Goal: Task Accomplishment & Management: Manage account settings

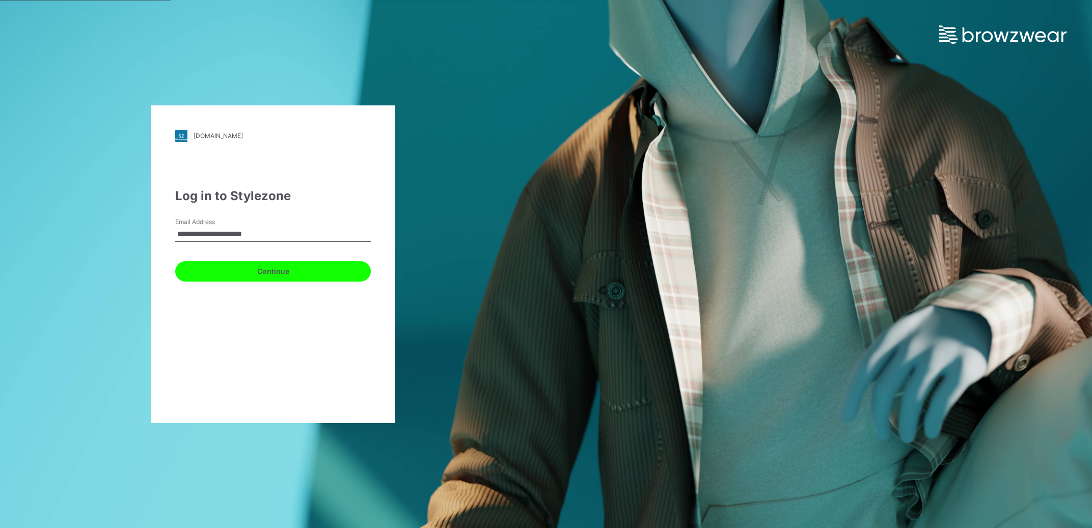
click at [223, 267] on button "Continue" at bounding box center [273, 271] width 196 height 20
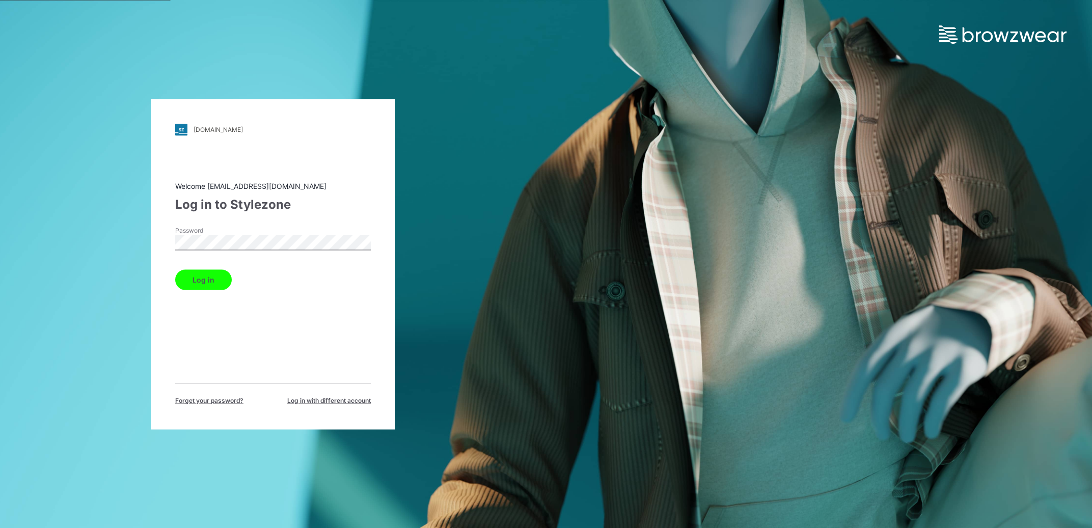
click at [211, 281] on button "Log in" at bounding box center [203, 279] width 57 height 20
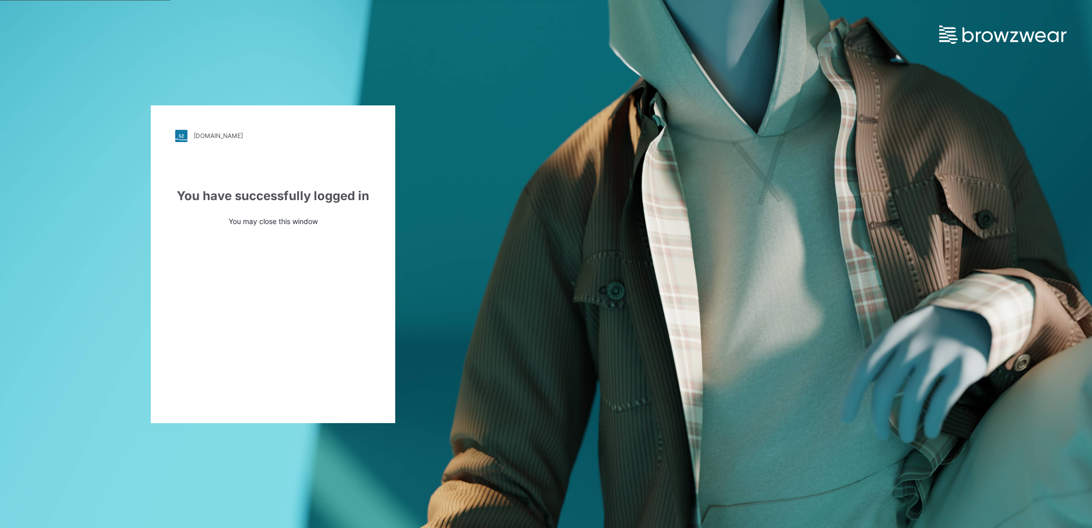
click at [858, 107] on div "pvh.stylezone.com Loading... You have successfully logged in You may close this…" at bounding box center [546, 264] width 1092 height 528
click at [300, 206] on div "You have successfully logged in You may close this window" at bounding box center [273, 207] width 196 height 40
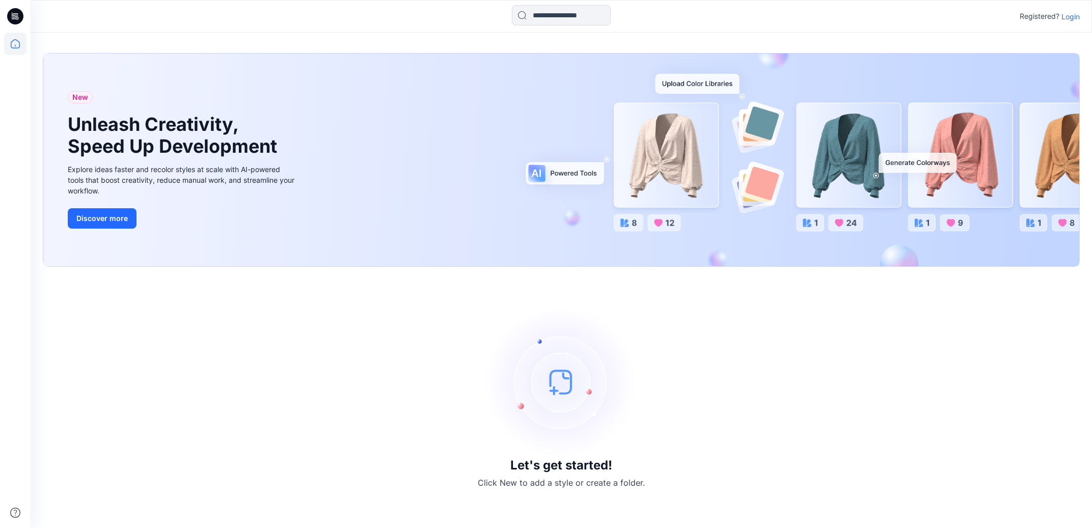
click at [1072, 19] on p "Login" at bounding box center [1070, 16] width 18 height 11
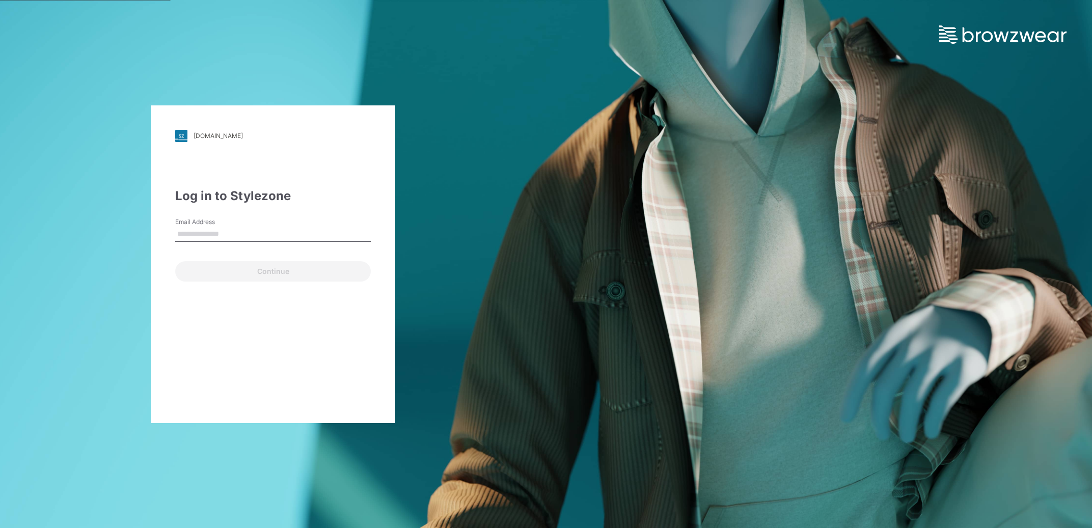
click at [186, 233] on input "Email Address" at bounding box center [273, 234] width 196 height 15
type input "**********"
click at [248, 269] on button "Continue" at bounding box center [273, 271] width 196 height 20
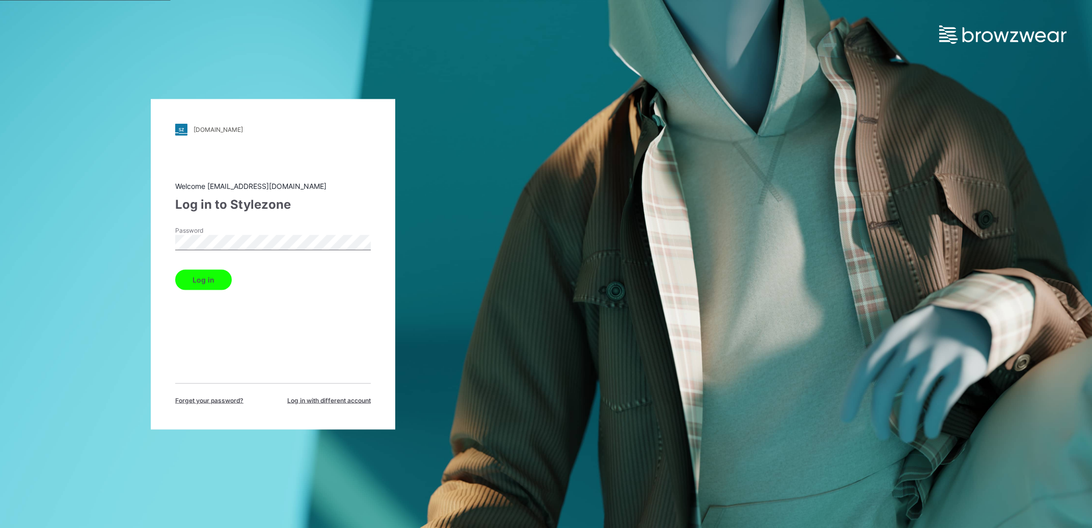
click at [225, 272] on button "Log in" at bounding box center [203, 279] width 57 height 20
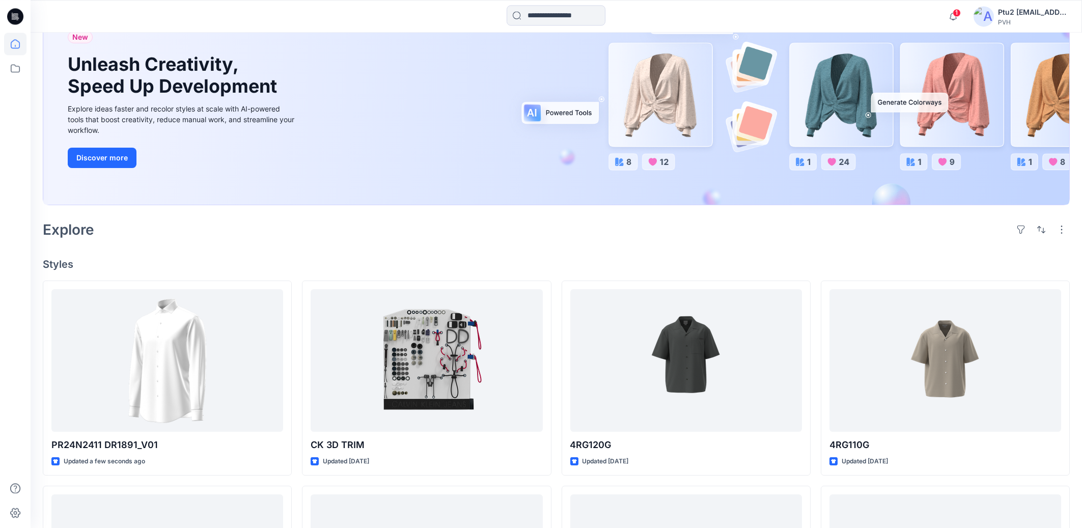
scroll to position [109, 0]
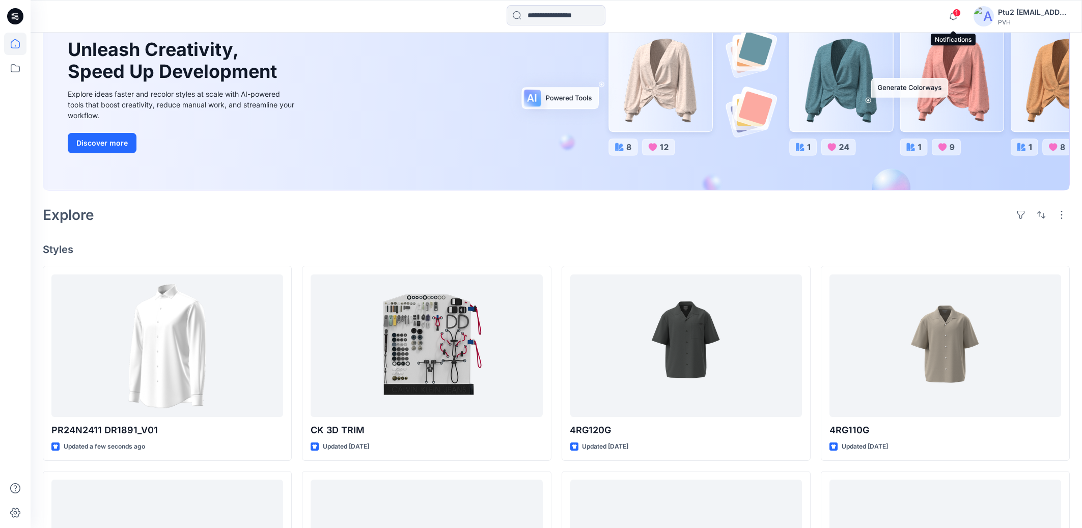
click at [957, 15] on span "1" at bounding box center [957, 13] width 8 height 8
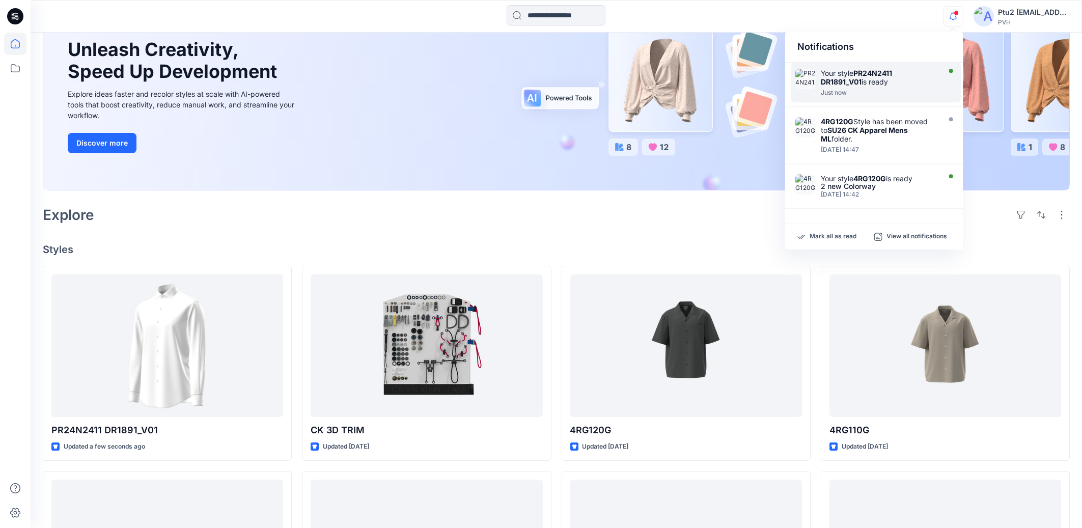
click at [899, 91] on div "Just now" at bounding box center [879, 92] width 117 height 7
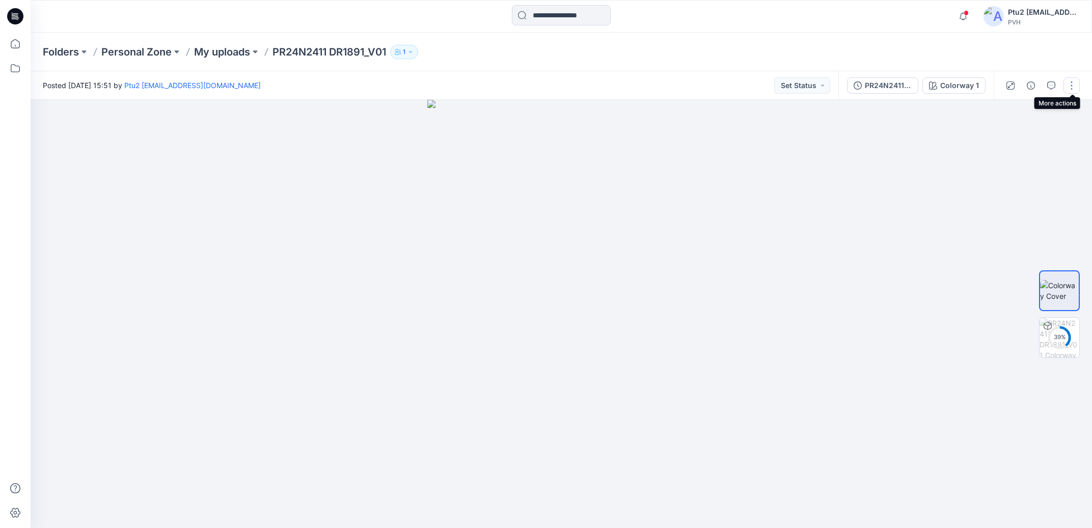
click at [1072, 84] on button "button" at bounding box center [1071, 85] width 16 height 16
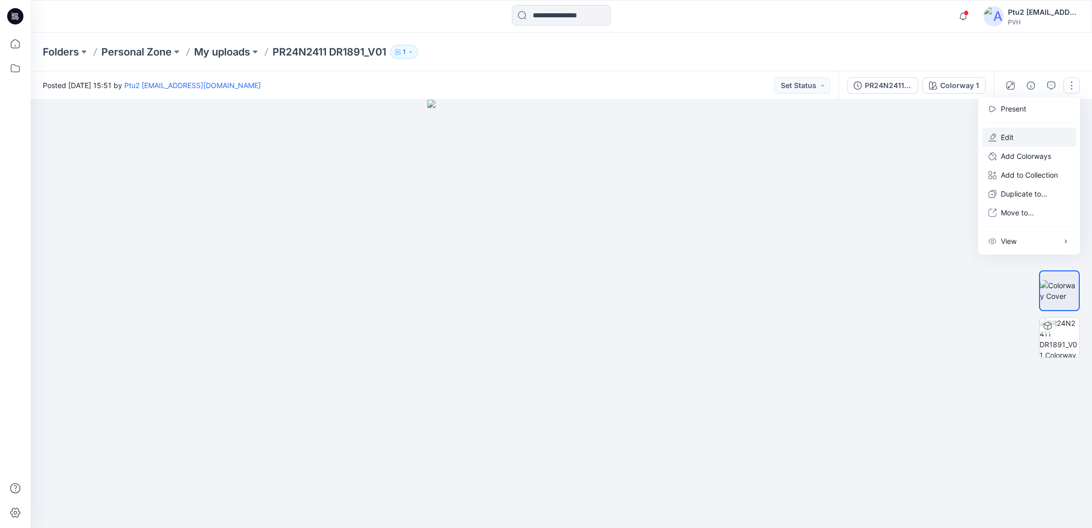
click at [1017, 141] on button "Edit" at bounding box center [1029, 137] width 94 height 19
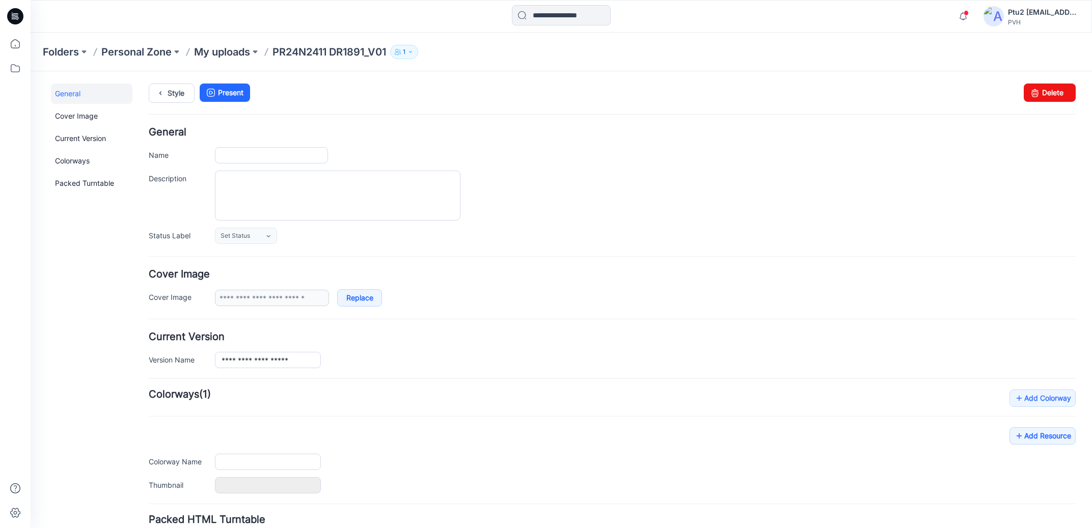
type input "**********"
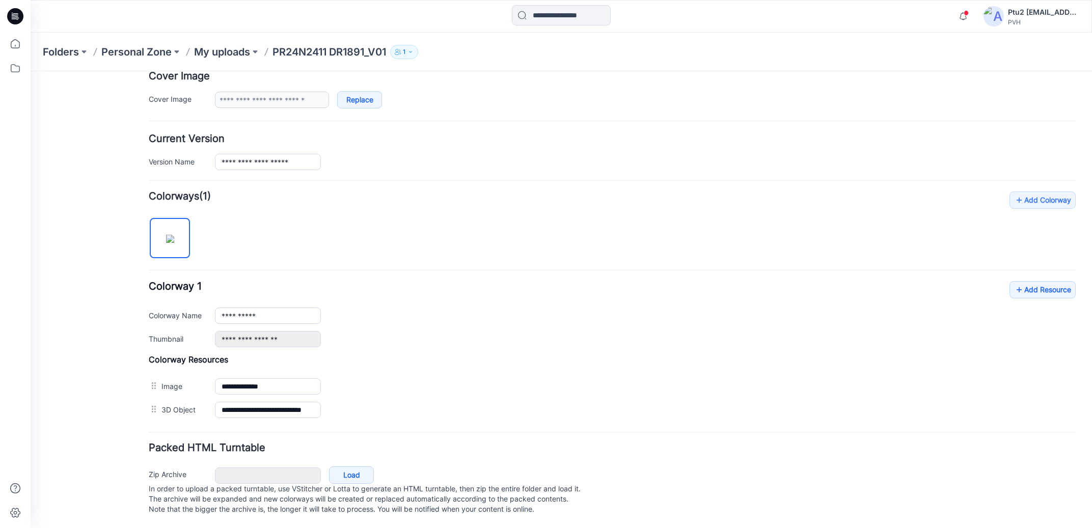
scroll to position [210, 0]
click at [1033, 281] on link "Add Resource" at bounding box center [1042, 289] width 66 height 17
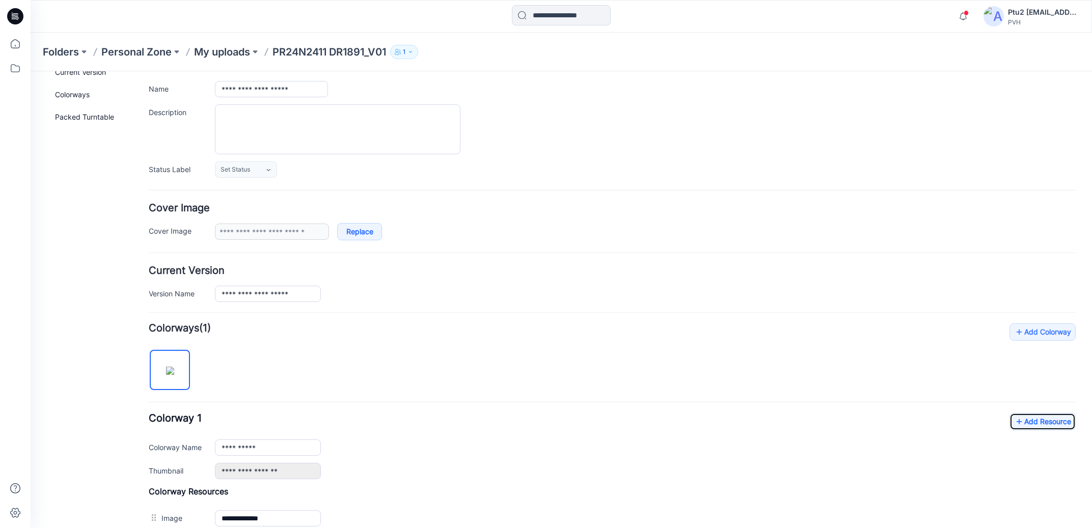
scroll to position [0, 0]
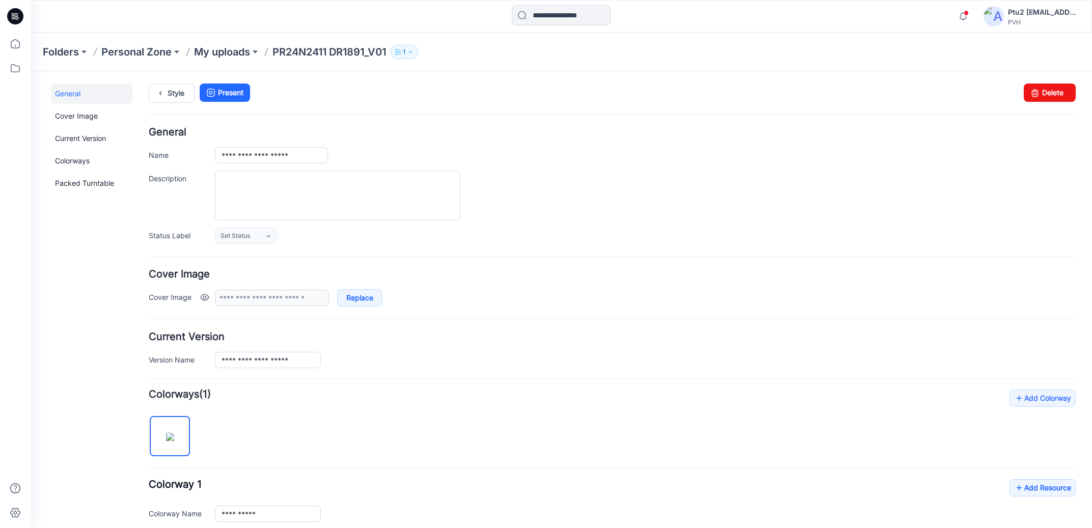
click at [206, 297] on link at bounding box center [205, 297] width 8 height 8
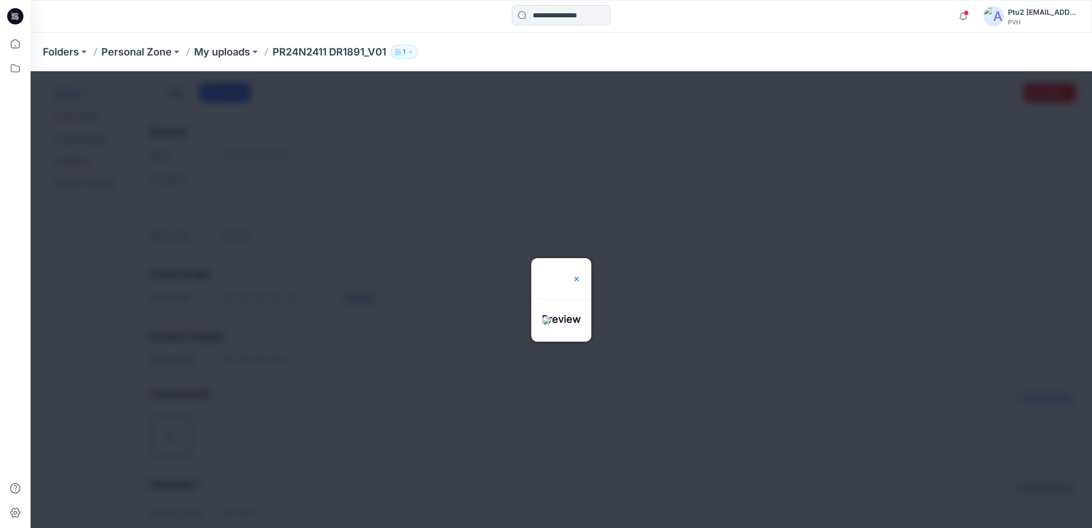
click at [581, 275] on img at bounding box center [576, 279] width 8 height 8
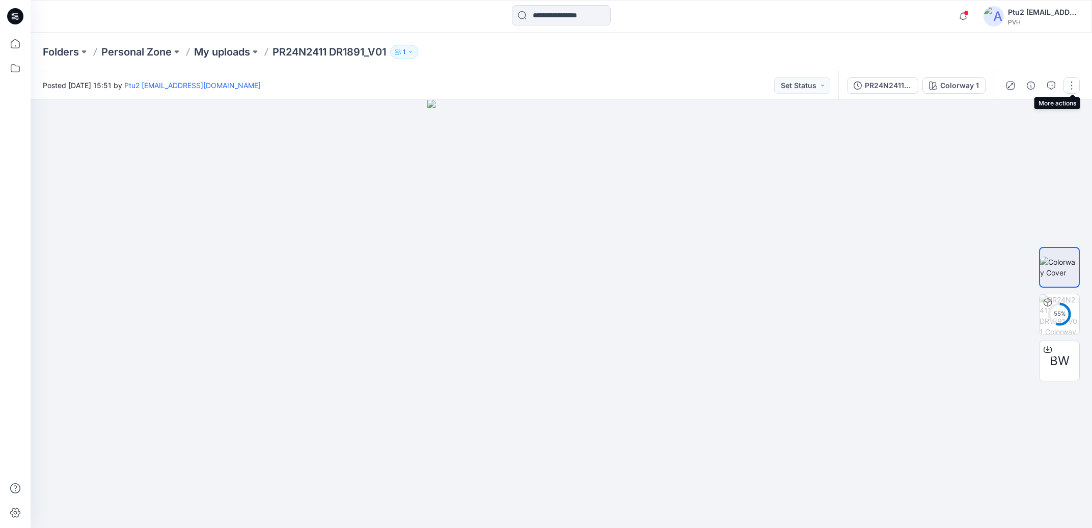
click at [1075, 87] on button "button" at bounding box center [1071, 85] width 16 height 16
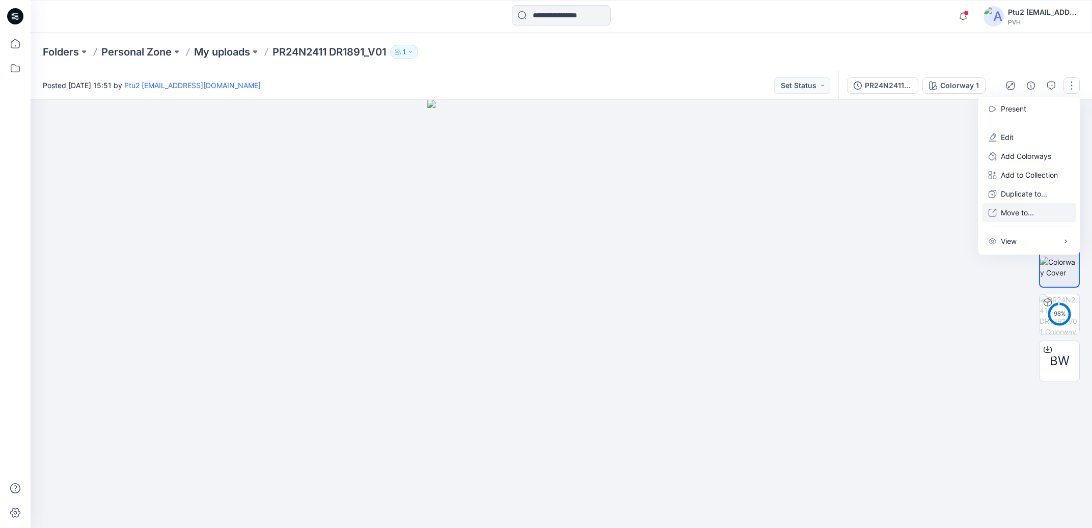
click at [1015, 209] on p "Move to..." at bounding box center [1017, 212] width 33 height 11
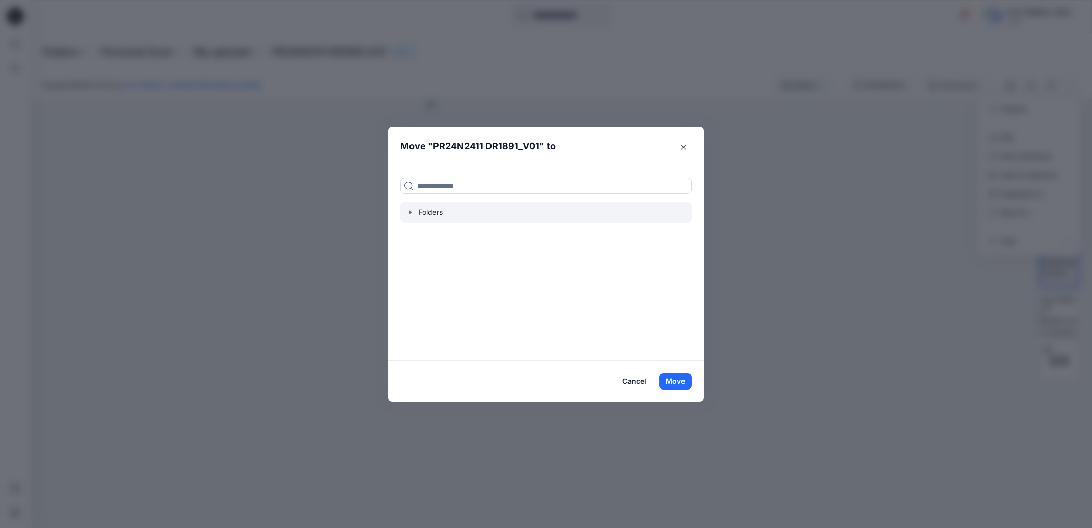
click at [442, 215] on div at bounding box center [545, 212] width 291 height 20
click at [411, 213] on icon "button" at bounding box center [410, 213] width 2 height 4
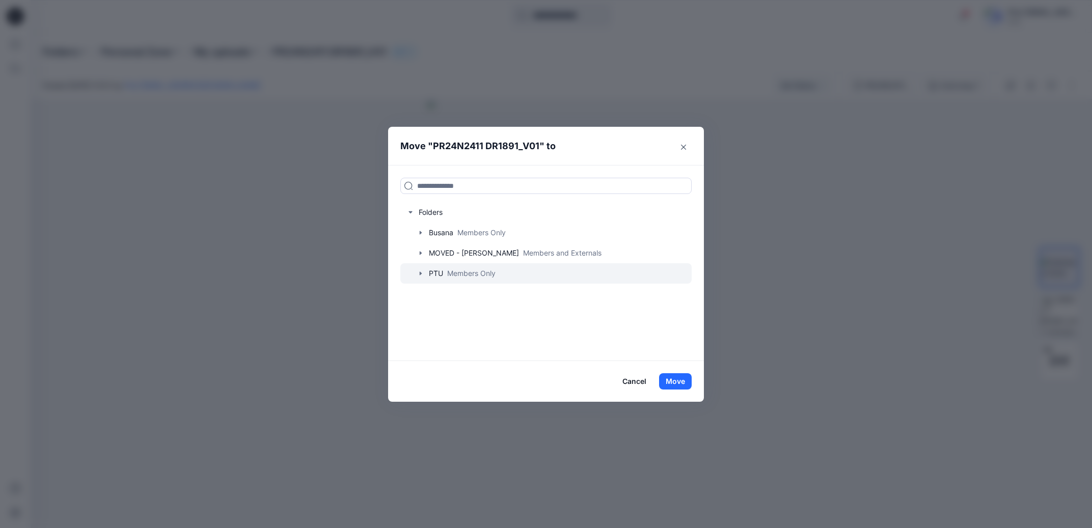
click at [421, 272] on icon "button" at bounding box center [421, 274] width 2 height 4
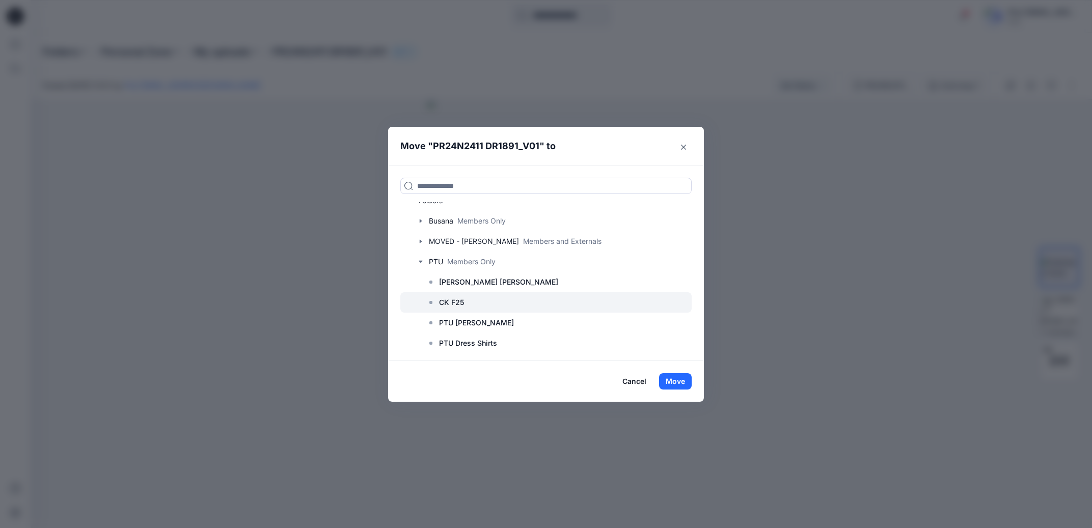
scroll to position [17, 0]
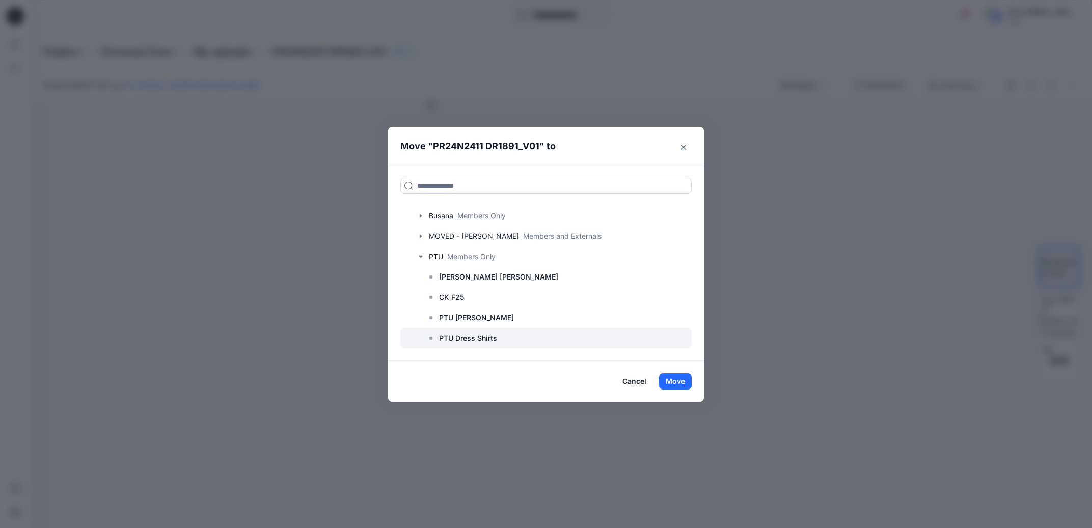
click at [456, 335] on p "PTU Dress Shirts" at bounding box center [468, 338] width 58 height 12
click at [430, 338] on rect at bounding box center [430, 338] width 3 height 3
click at [665, 379] on button "Move" at bounding box center [675, 381] width 33 height 16
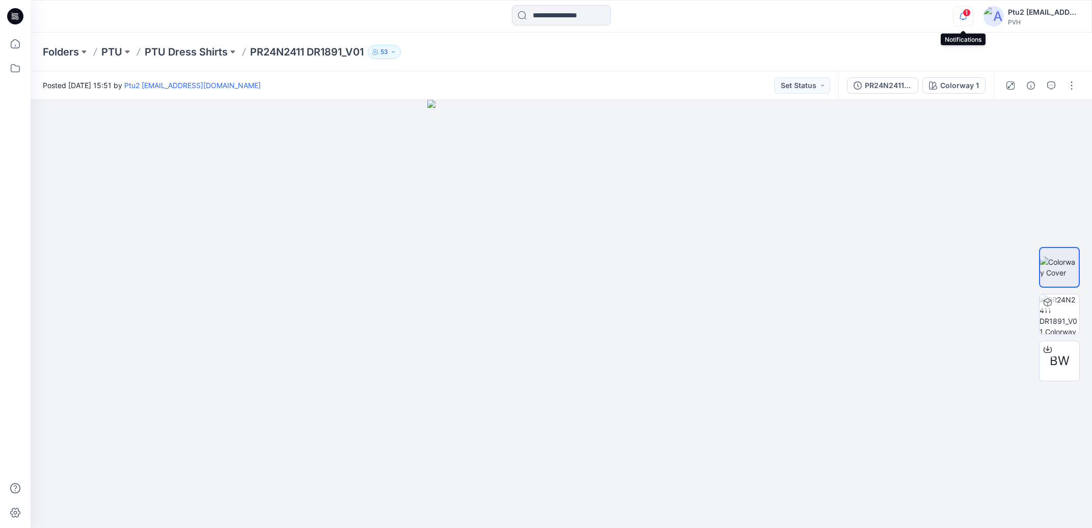
click at [963, 15] on icon "button" at bounding box center [962, 16] width 19 height 20
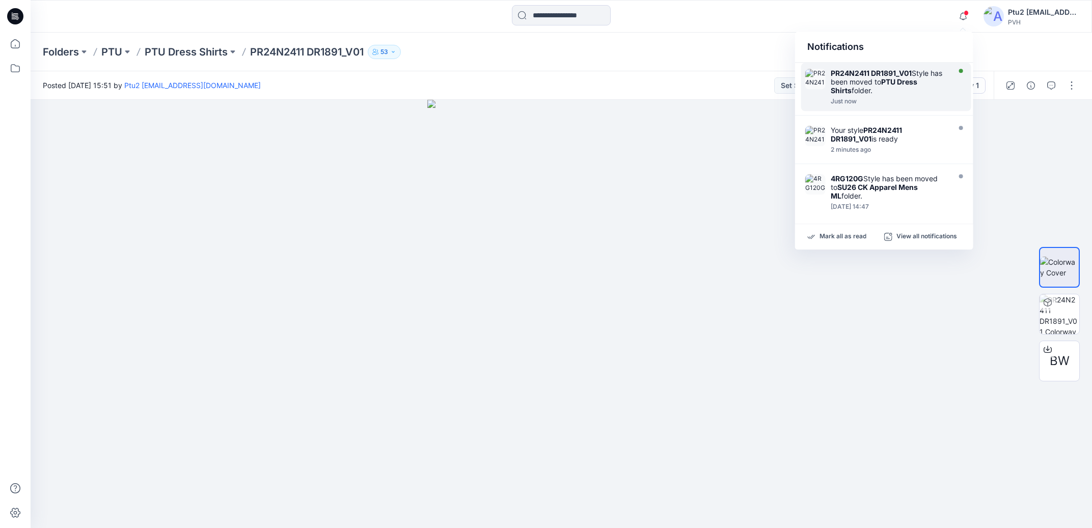
click at [906, 87] on div "PR24N2411 DR1891_V01 Style has been moved to PTU Dress Shirts folder." at bounding box center [889, 82] width 117 height 26
